Goal: Check status: Check status

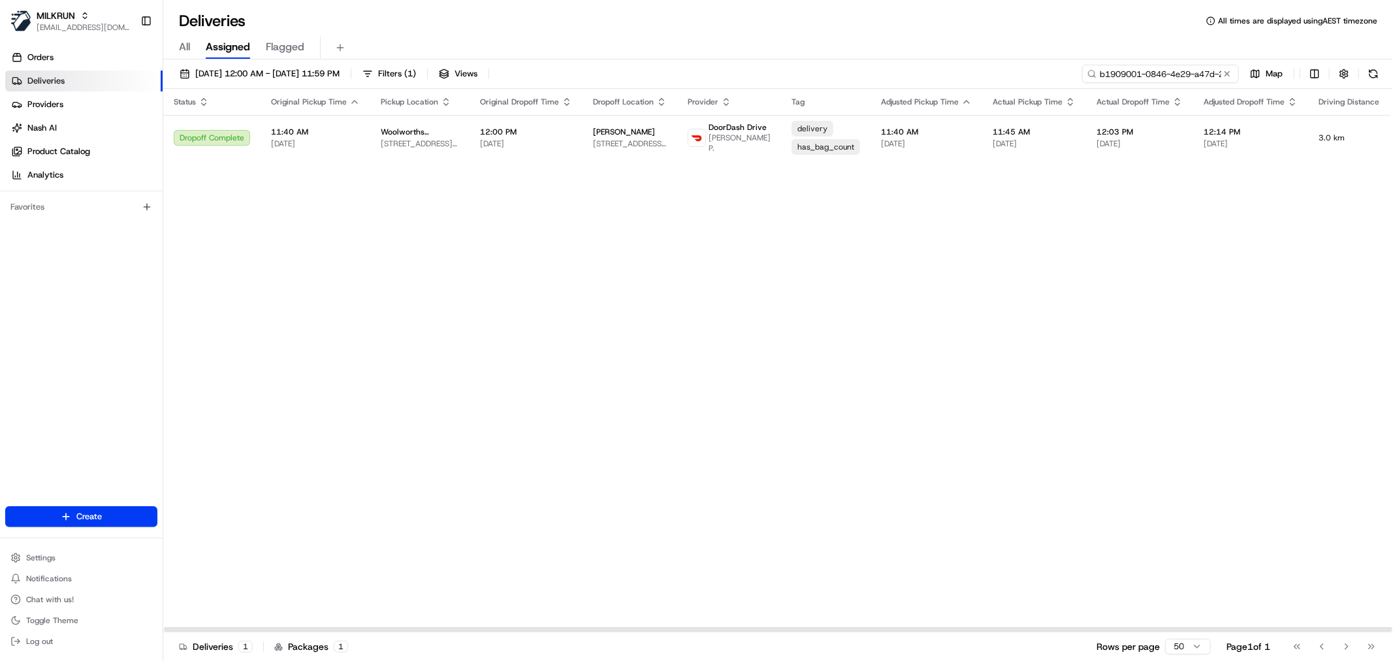
click at [1166, 74] on input "b1909001-0846-4e29-a47d-2479d301003c" at bounding box center [1160, 74] width 157 height 18
paste input "1411dab2-8ba0-4eec-84c4-982cc5d7ea5b"
type input "1411dab2-8ba0-4eec-84c4-982cc5d7ea5b"
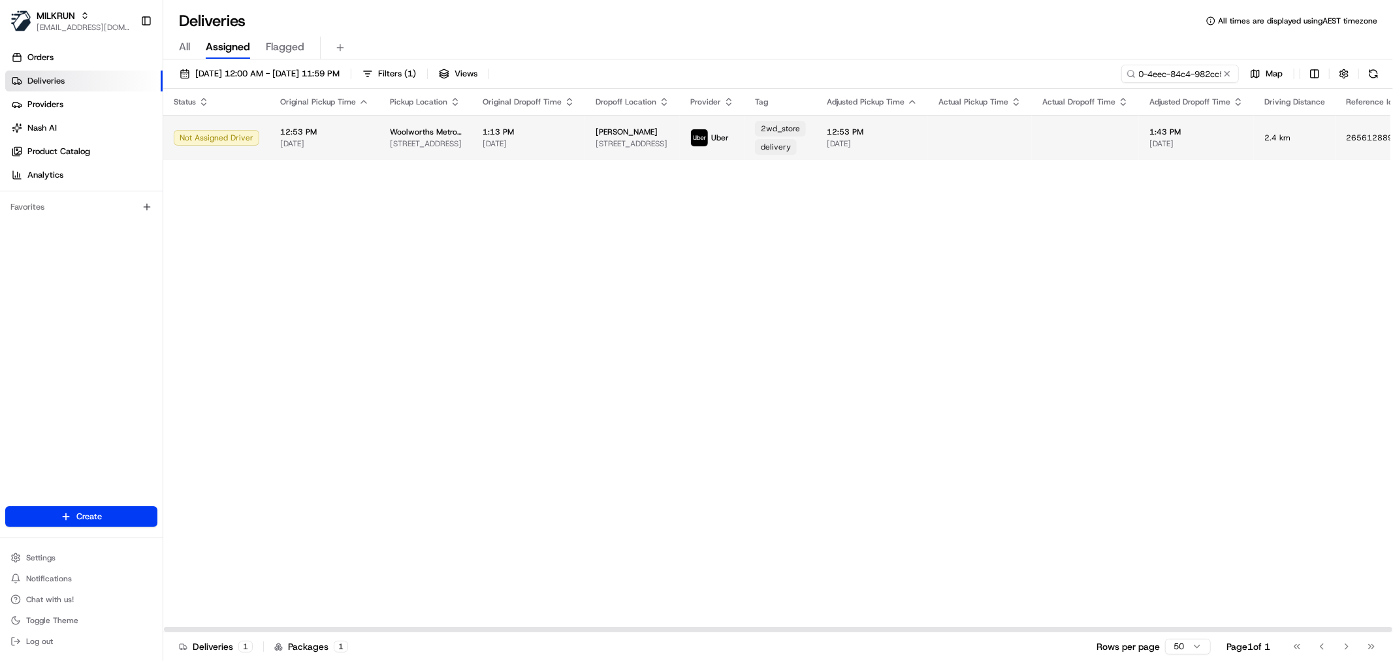
click at [1058, 140] on td at bounding box center [1085, 137] width 107 height 45
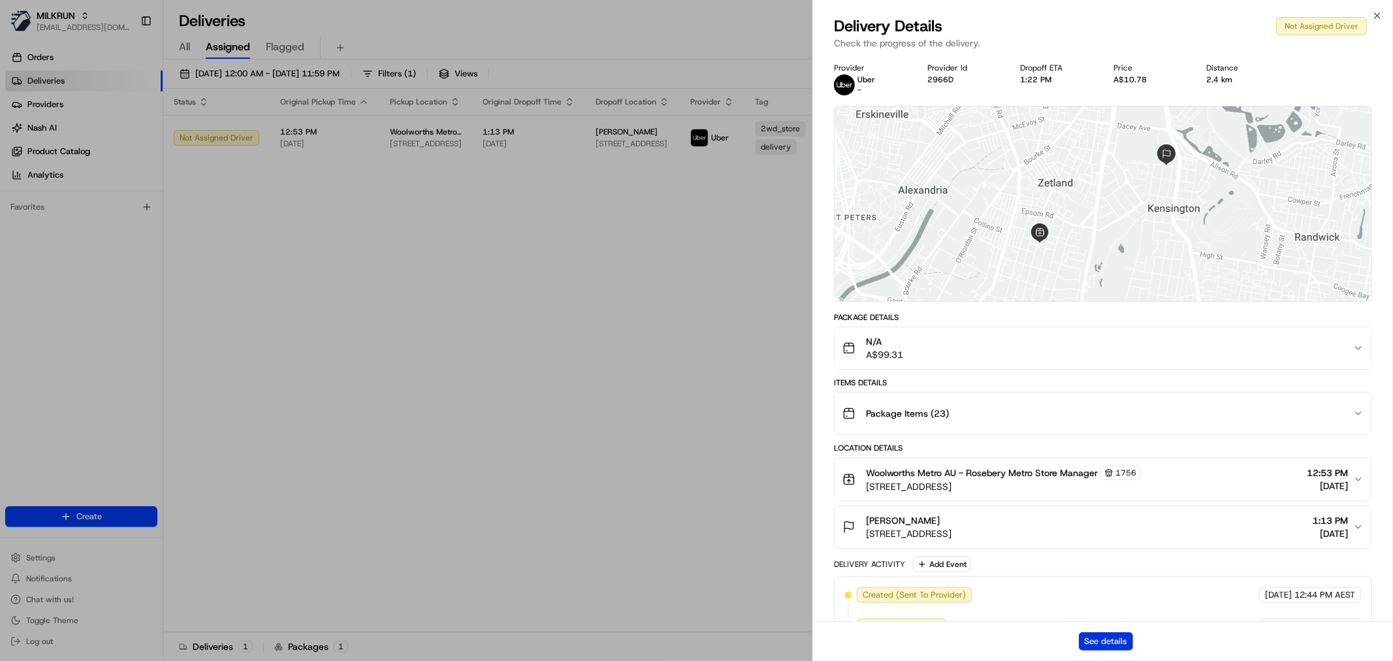
click at [1085, 639] on button "See details" at bounding box center [1106, 641] width 54 height 18
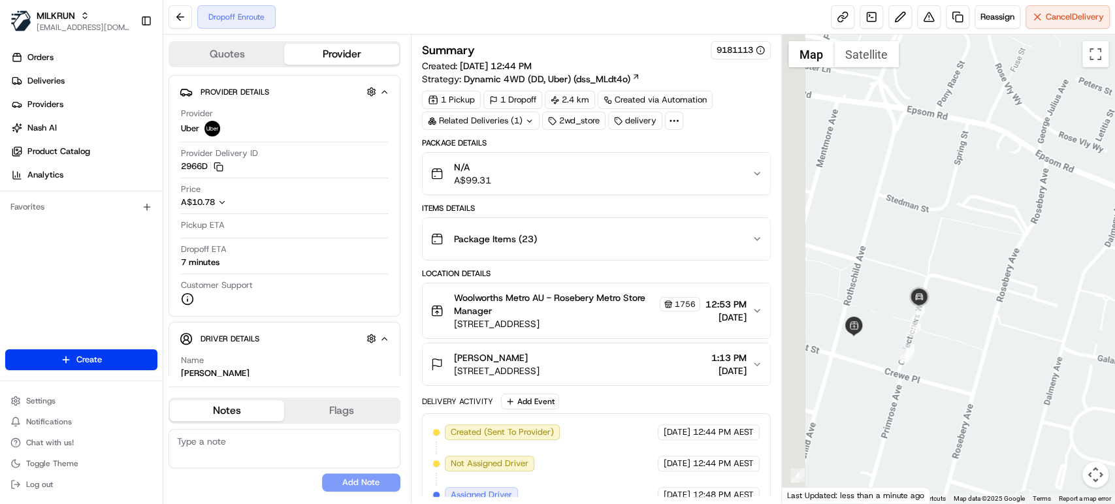
drag, startPoint x: 934, startPoint y: 345, endPoint x: 1036, endPoint y: 339, distance: 101.4
click at [1036, 340] on div at bounding box center [948, 269] width 333 height 469
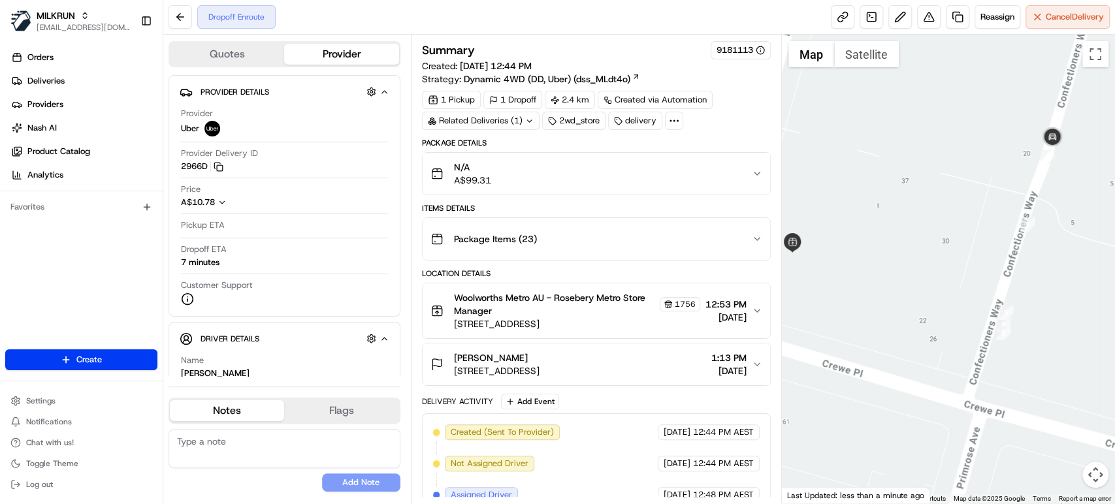
drag, startPoint x: 936, startPoint y: 327, endPoint x: 1041, endPoint y: 293, distance: 110.5
click at [1041, 293] on div at bounding box center [948, 269] width 333 height 469
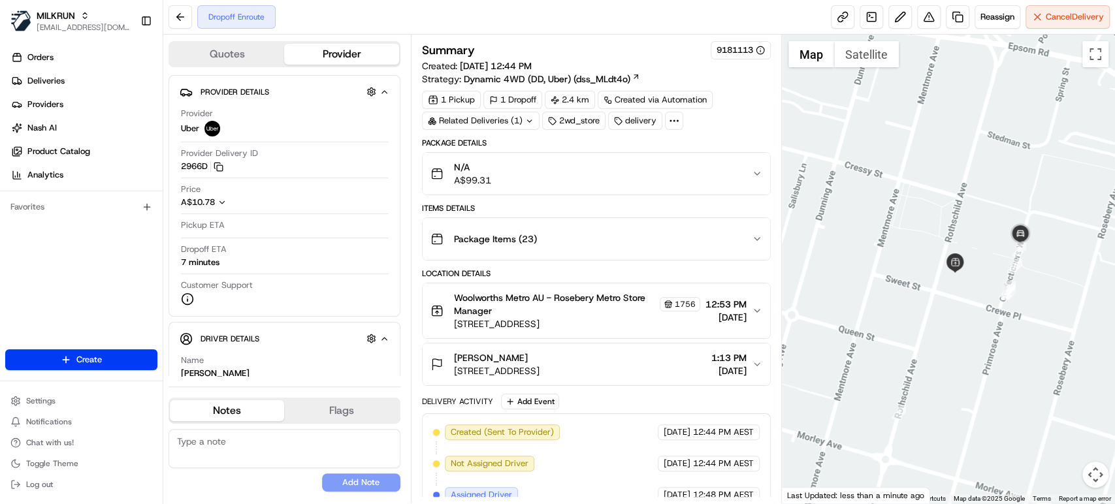
drag, startPoint x: 1043, startPoint y: 279, endPoint x: 946, endPoint y: 283, distance: 97.3
click at [947, 283] on div at bounding box center [948, 269] width 333 height 469
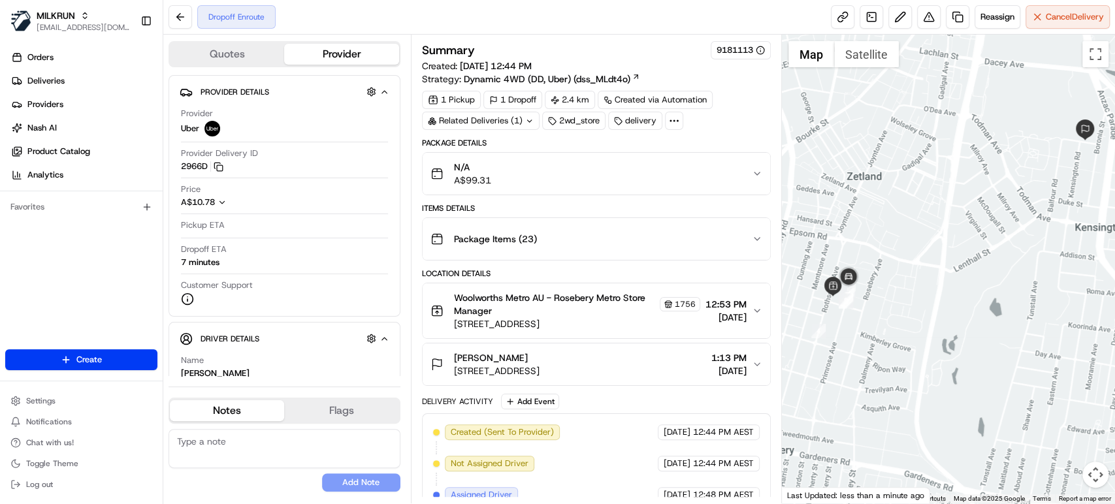
drag, startPoint x: 969, startPoint y: 276, endPoint x: 869, endPoint y: 296, distance: 102.1
click at [869, 296] on div at bounding box center [948, 269] width 333 height 469
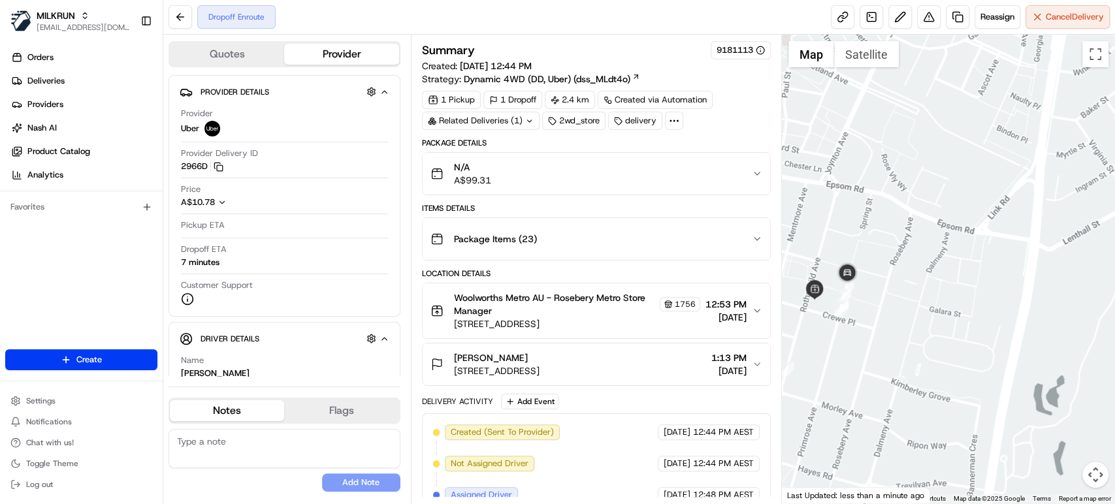
drag, startPoint x: 936, startPoint y: 286, endPoint x: 998, endPoint y: 277, distance: 62.7
click at [998, 277] on div at bounding box center [948, 269] width 333 height 469
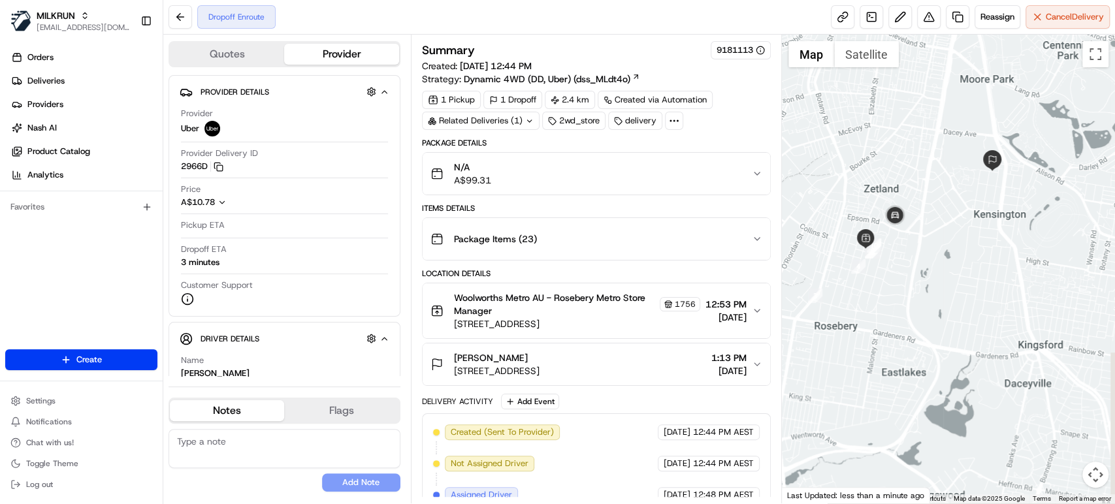
drag, startPoint x: 1003, startPoint y: 211, endPoint x: 976, endPoint y: 214, distance: 27.0
click at [976, 214] on div at bounding box center [948, 269] width 333 height 469
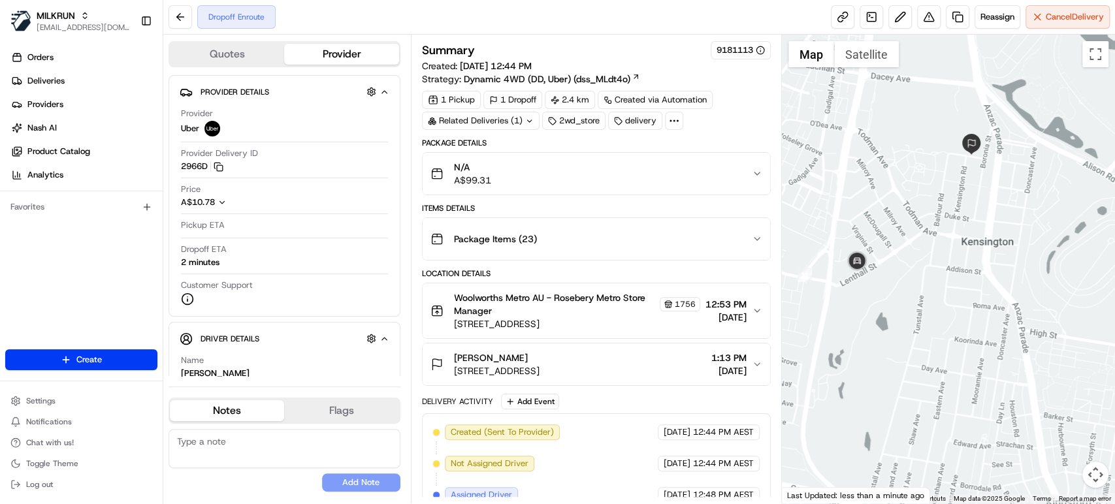
drag, startPoint x: 998, startPoint y: 170, endPoint x: 989, endPoint y: 214, distance: 44.7
click at [989, 214] on div at bounding box center [948, 269] width 333 height 469
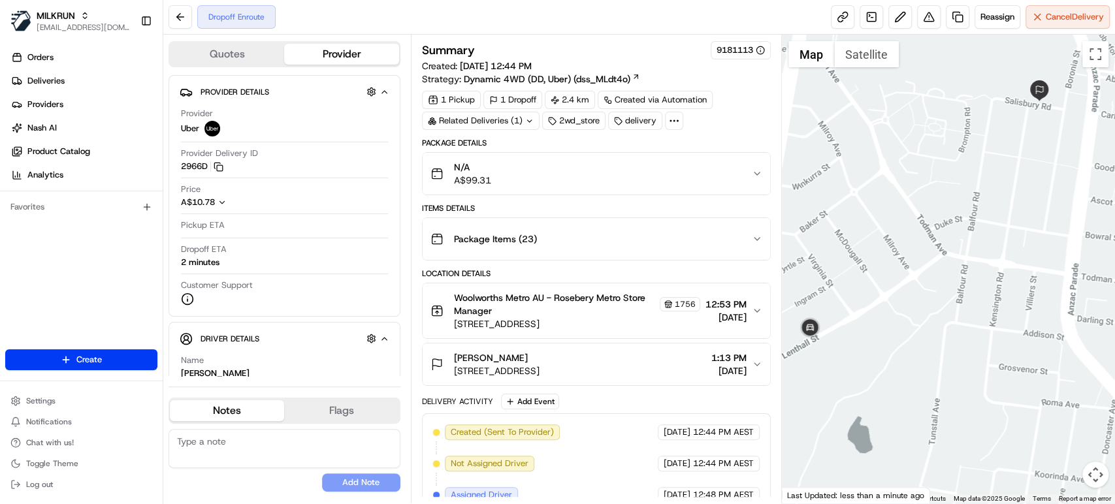
drag, startPoint x: 984, startPoint y: 209, endPoint x: 1070, endPoint y: 204, distance: 86.3
click at [1070, 204] on div at bounding box center [948, 269] width 333 height 469
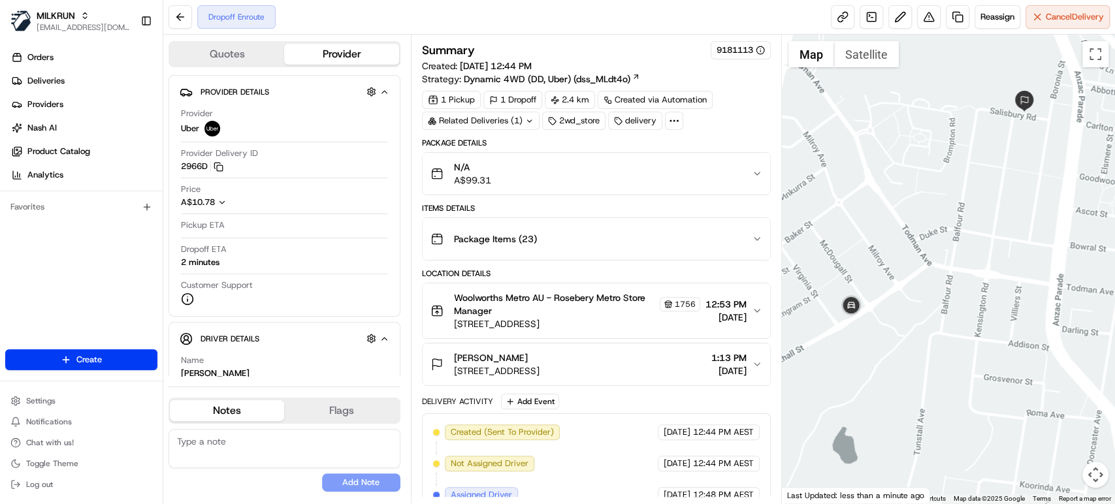
drag, startPoint x: 1030, startPoint y: 215, endPoint x: 1012, endPoint y: 229, distance: 22.5
click at [1012, 229] on div at bounding box center [948, 269] width 333 height 469
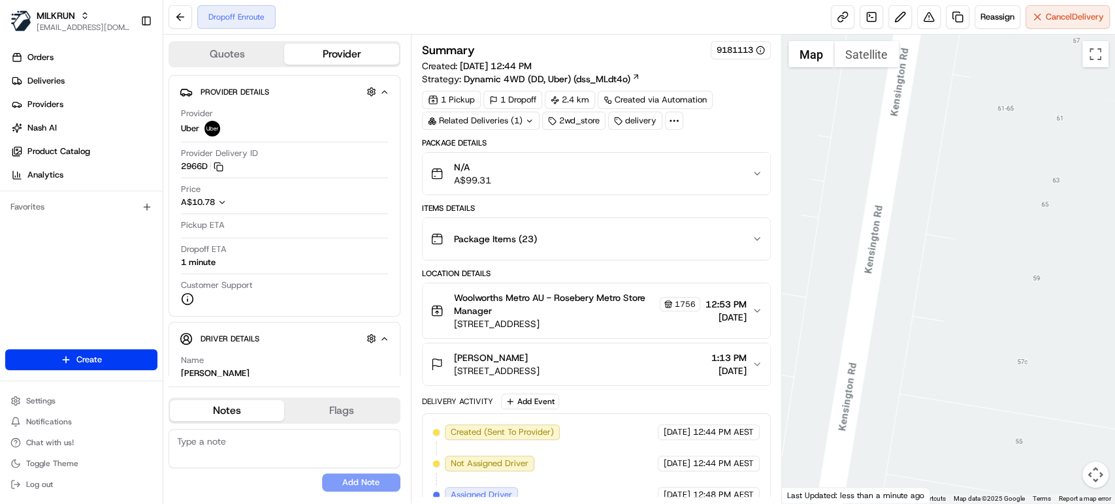
drag, startPoint x: 935, startPoint y: 207, endPoint x: 751, endPoint y: 454, distance: 308.5
click at [755, 449] on div "Quotes Provider Provider Details Hidden ( 2 ) Provider Uber Provider Delivery I…" at bounding box center [638, 269] width 951 height 469
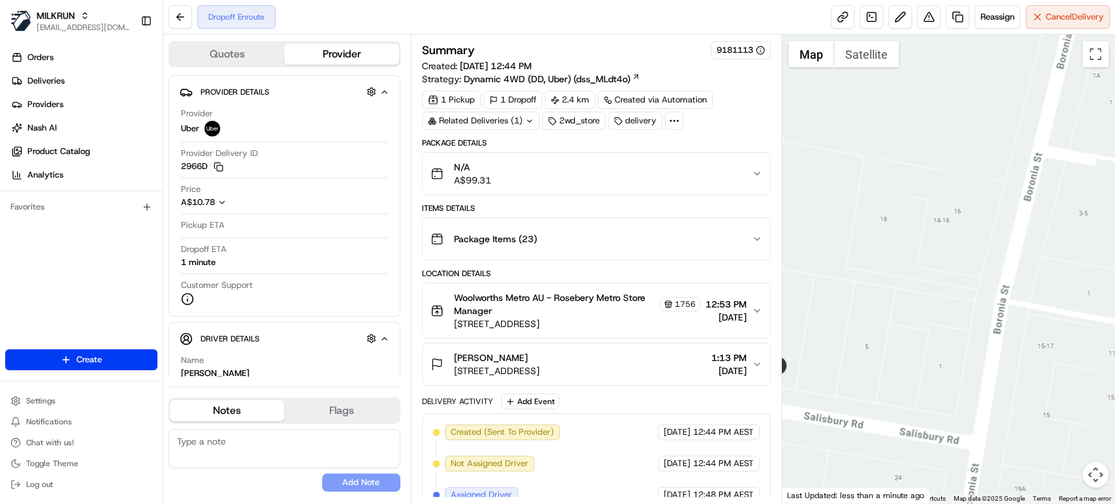
drag, startPoint x: 878, startPoint y: 290, endPoint x: 919, endPoint y: 268, distance: 46.7
click at [960, 265] on div at bounding box center [948, 269] width 333 height 469
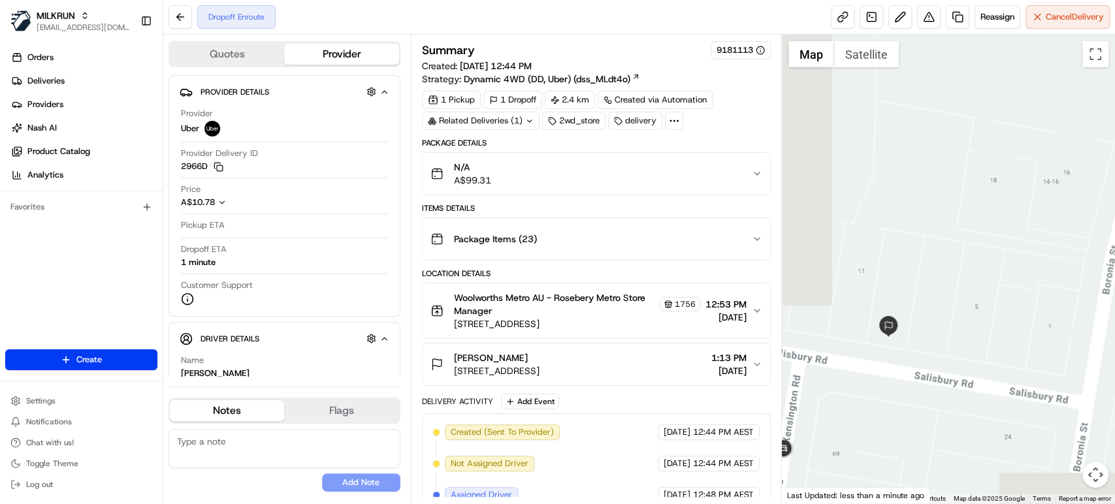
drag, startPoint x: 895, startPoint y: 294, endPoint x: 976, endPoint y: 264, distance: 86.4
click at [976, 264] on div at bounding box center [948, 269] width 333 height 469
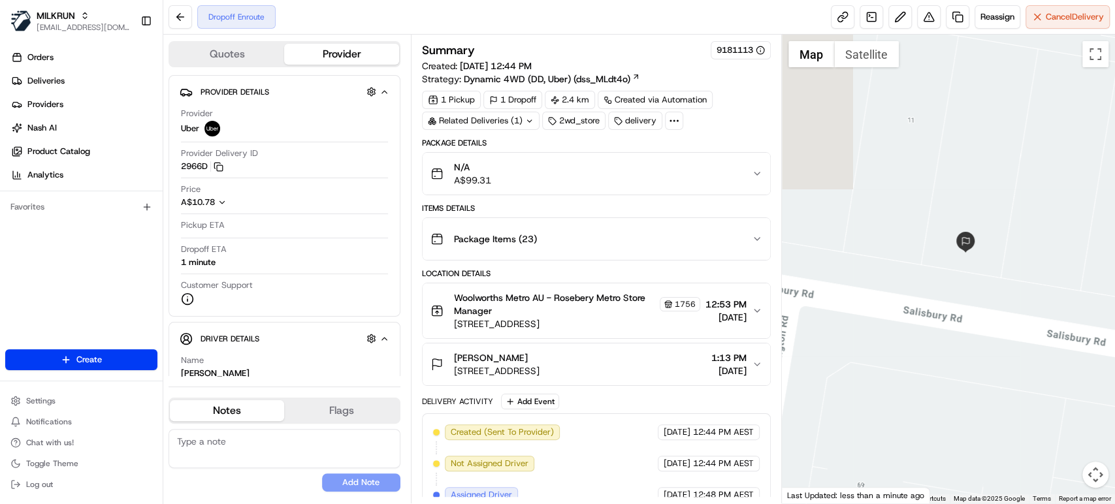
drag, startPoint x: 871, startPoint y: 356, endPoint x: 987, endPoint y: 247, distance: 158.9
click at [987, 247] on div at bounding box center [948, 269] width 333 height 469
